Goal: Find specific page/section: Find specific page/section

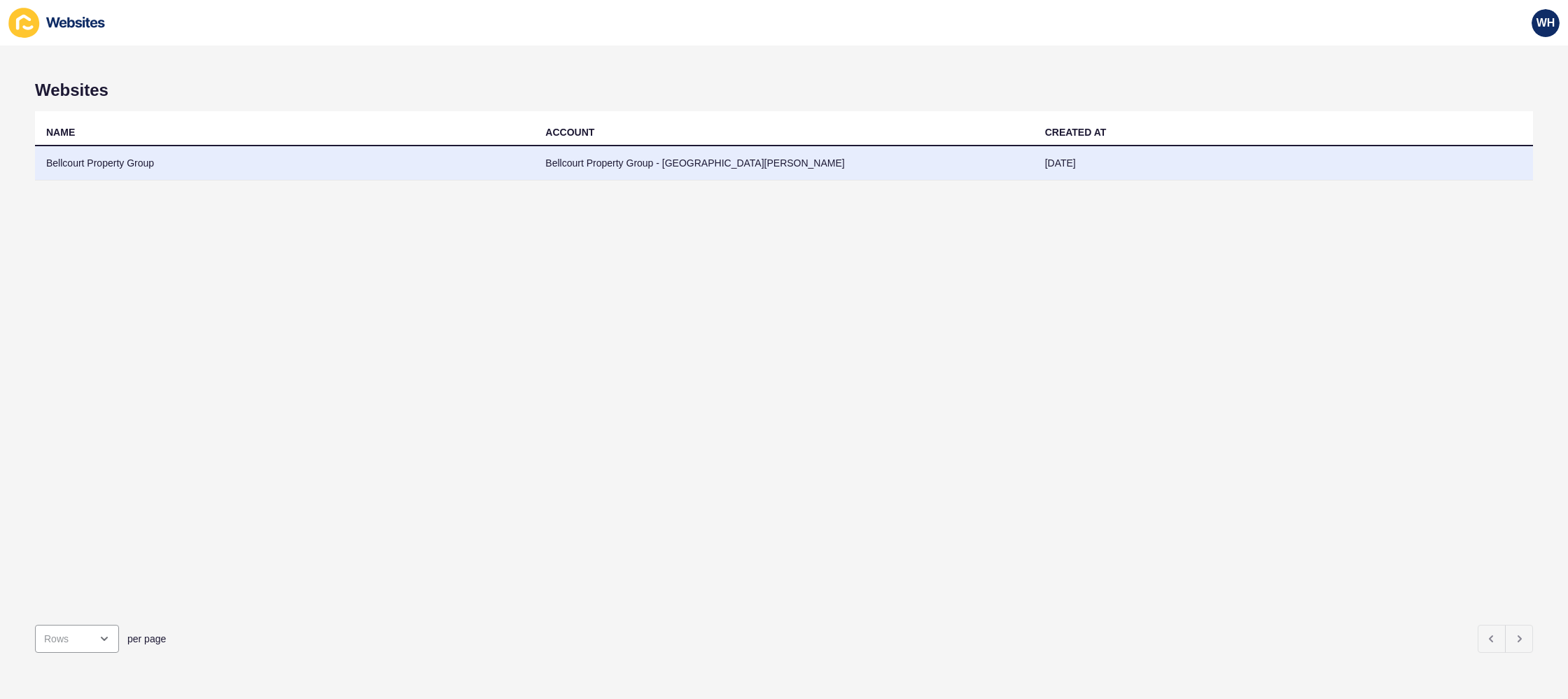
click at [338, 169] on td "Bellcourt Property Group" at bounding box center [285, 163] width 499 height 34
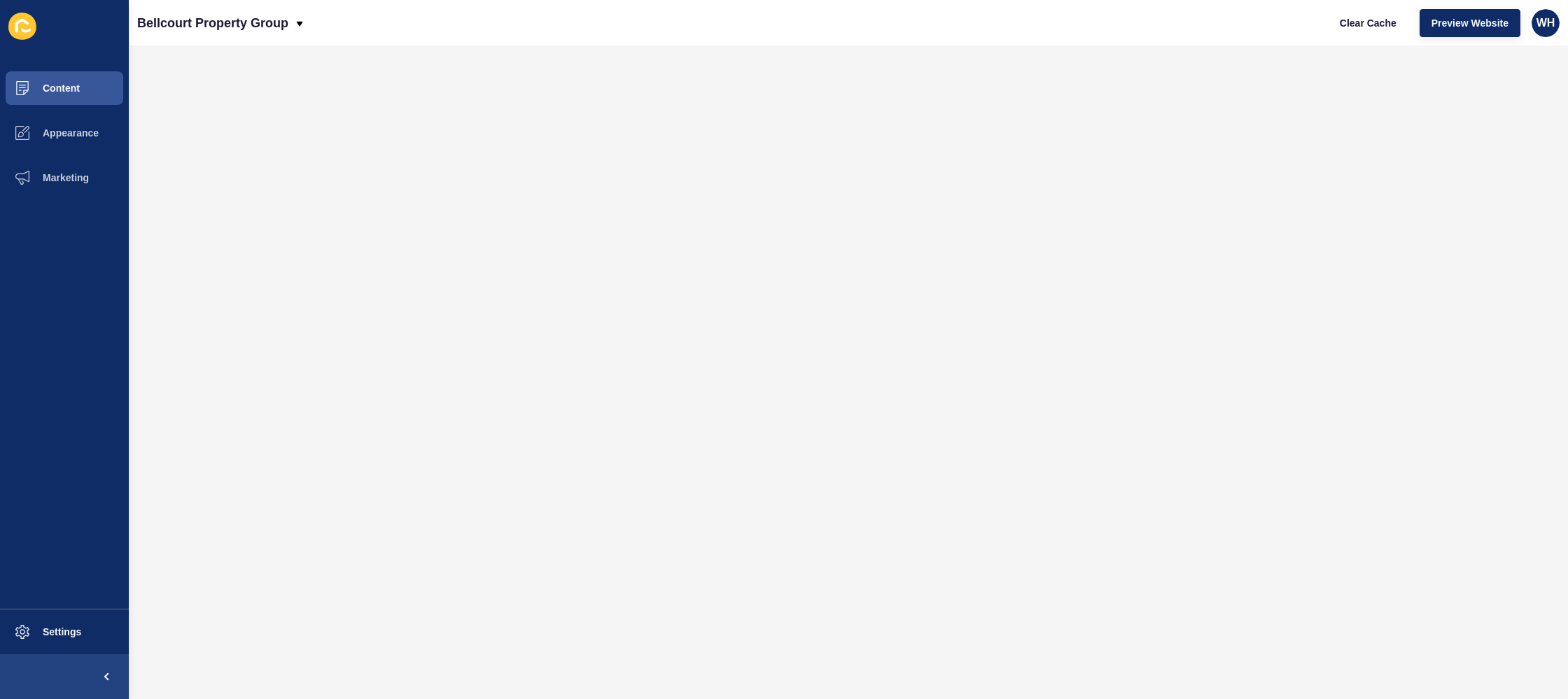
click at [64, 86] on span "Content" at bounding box center [38, 87] width 82 height 11
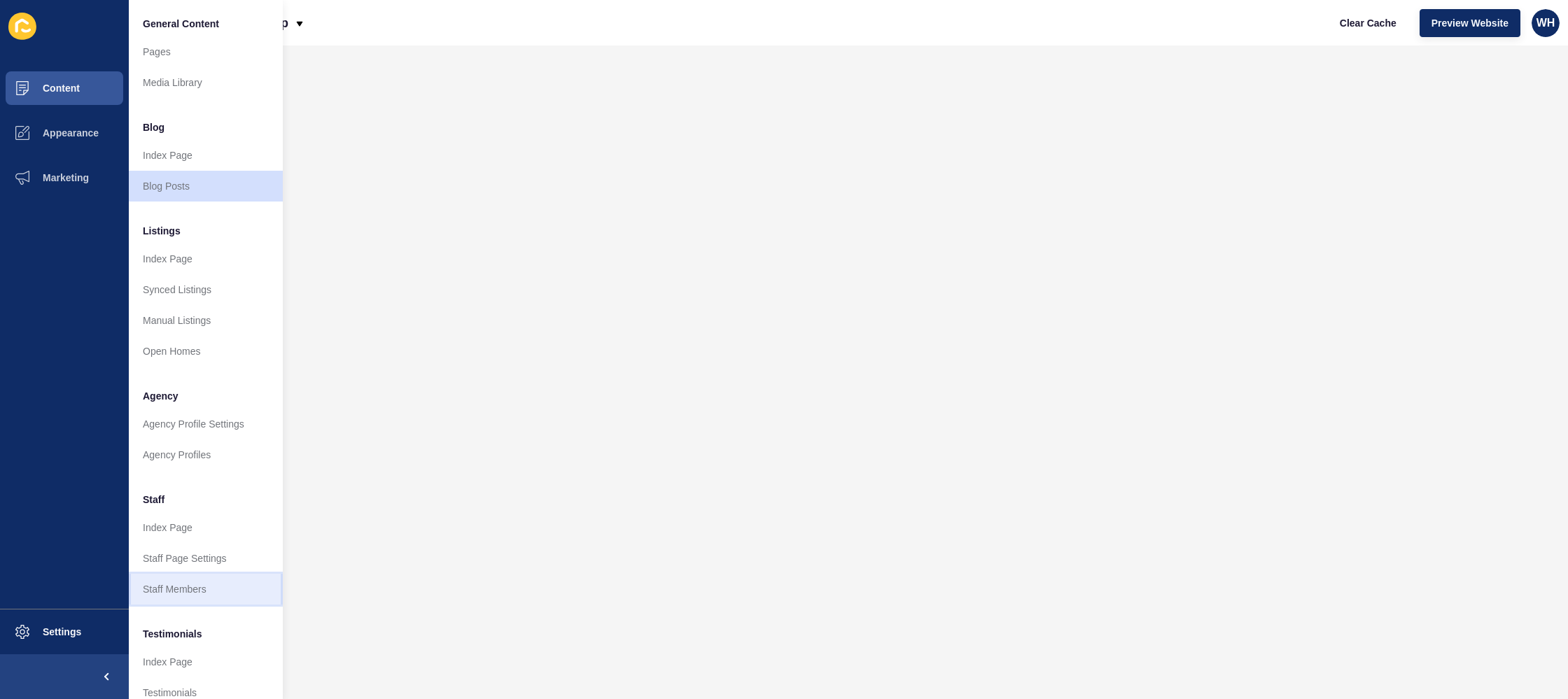
click at [161, 582] on link "Staff Members" at bounding box center [205, 589] width 154 height 30
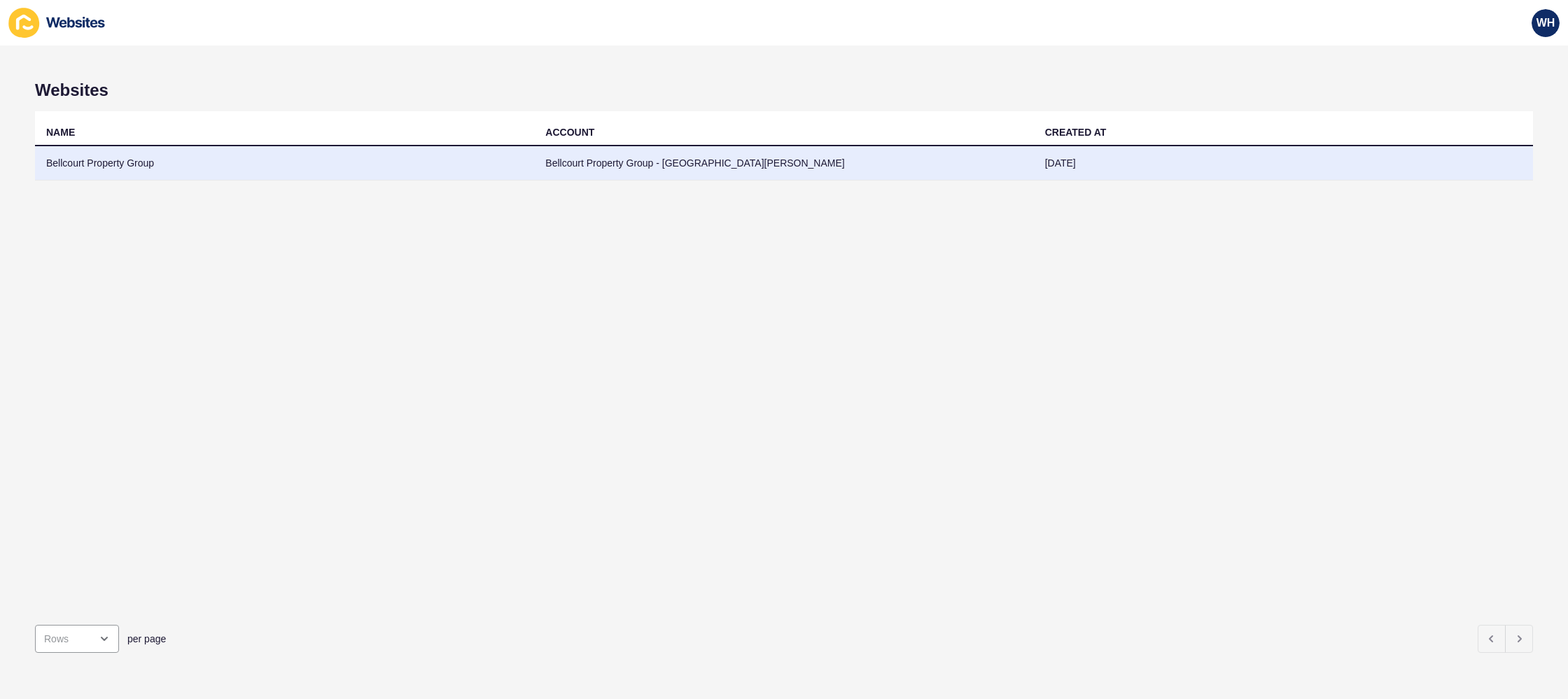
click at [578, 173] on td "Bellcourt Property Group - [GEOGRAPHIC_DATA][PERSON_NAME]" at bounding box center [784, 163] width 499 height 34
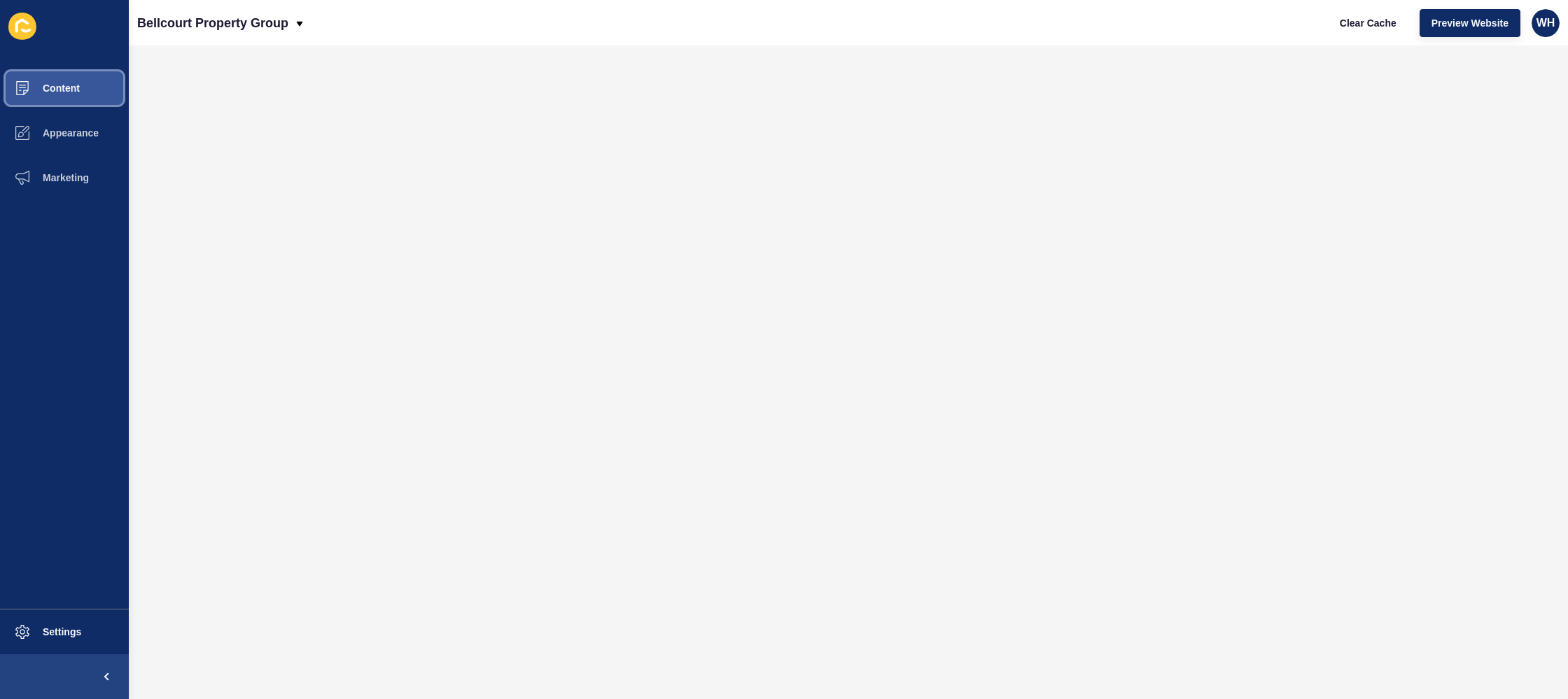
click at [70, 76] on button "Content" at bounding box center [64, 88] width 129 height 45
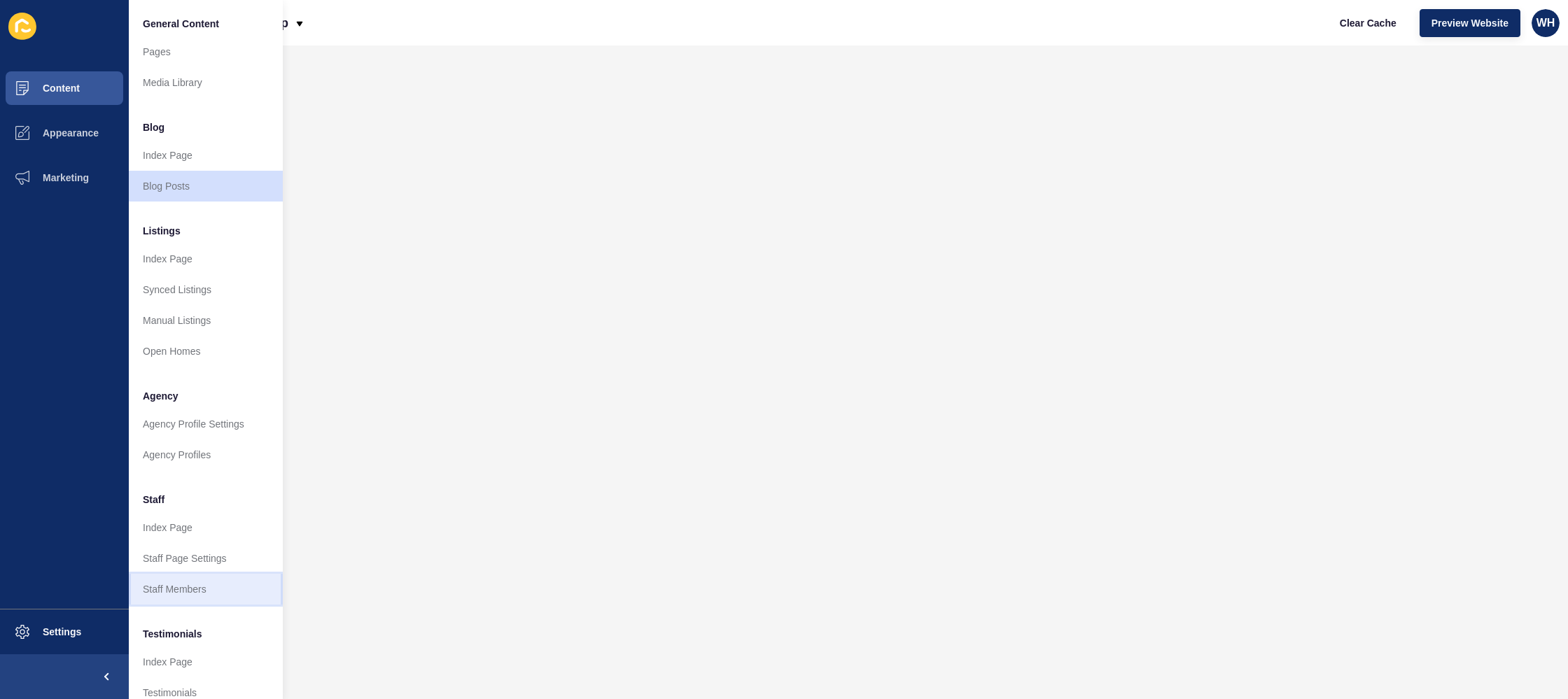
click at [177, 590] on link "Staff Members" at bounding box center [205, 589] width 154 height 30
